Goal: Find specific page/section: Find specific page/section

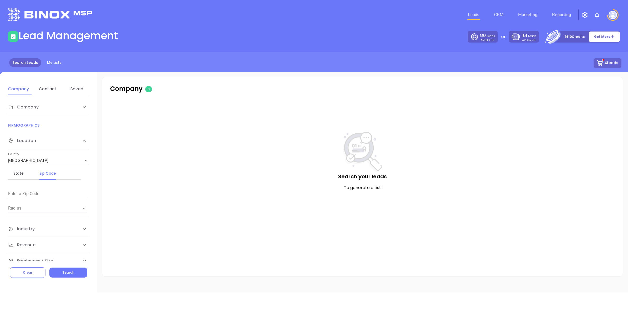
click at [28, 194] on input "text" at bounding box center [47, 194] width 79 height 8
click at [82, 208] on icon "Open" at bounding box center [84, 208] width 6 height 6
type input "40383"
click at [25, 229] on li "5 miles" at bounding box center [47, 229] width 79 height 9
type input "5 miles"
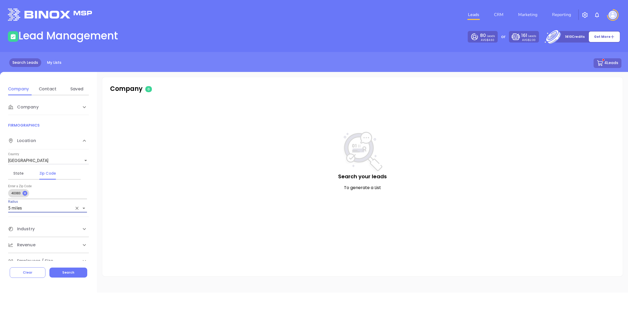
scroll to position [8, 0]
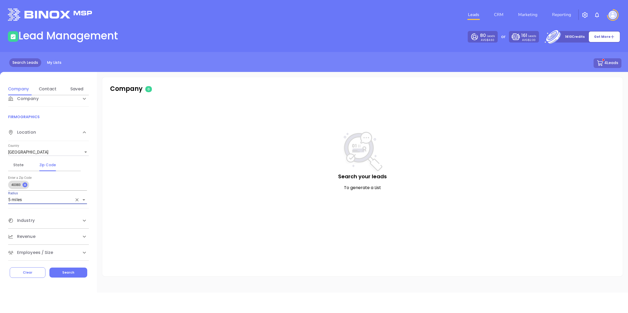
click at [68, 254] on div "Employees / Size" at bounding box center [43, 253] width 70 height 6
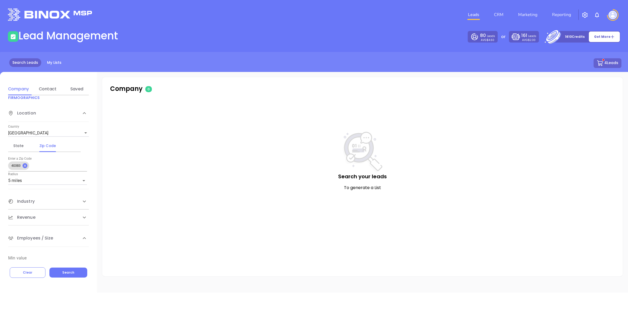
scroll to position [47, 0]
click at [19, 238] on input "Min value" at bounding box center [48, 239] width 81 height 8
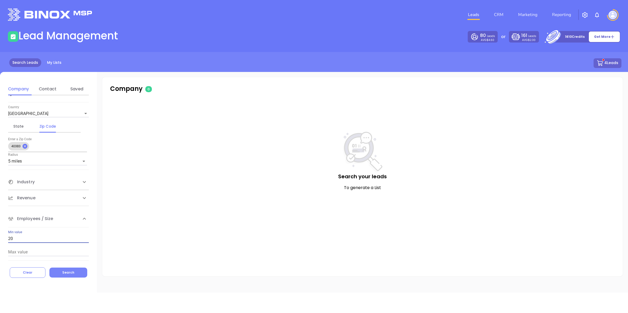
type input "20"
click at [67, 277] on button "Search" at bounding box center [68, 273] width 38 height 10
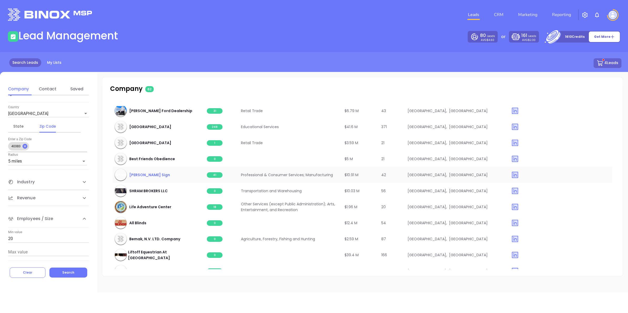
scroll to position [394, 0]
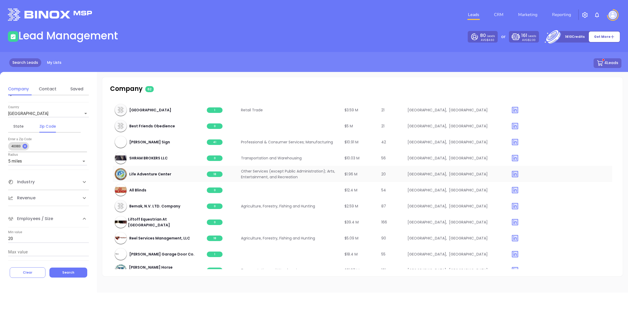
click at [213, 174] on span "18" at bounding box center [215, 175] width 16 height 6
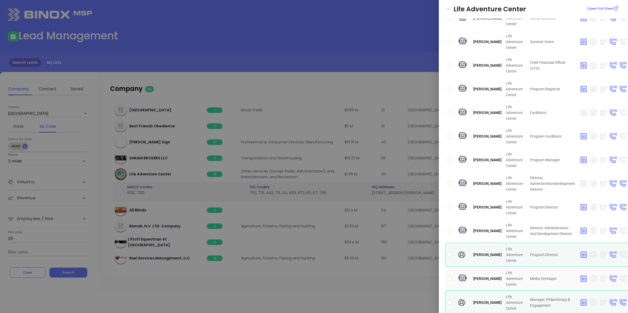
scroll to position [0, 0]
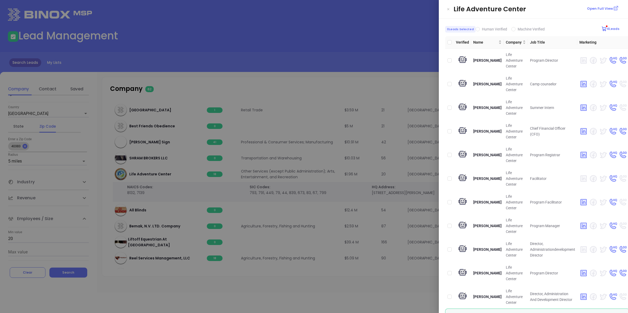
click at [355, 61] on div at bounding box center [314, 156] width 628 height 313
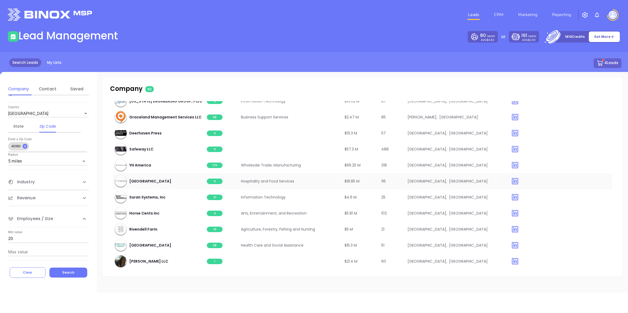
scroll to position [860, 0]
